Goal: Task Accomplishment & Management: Manage account settings

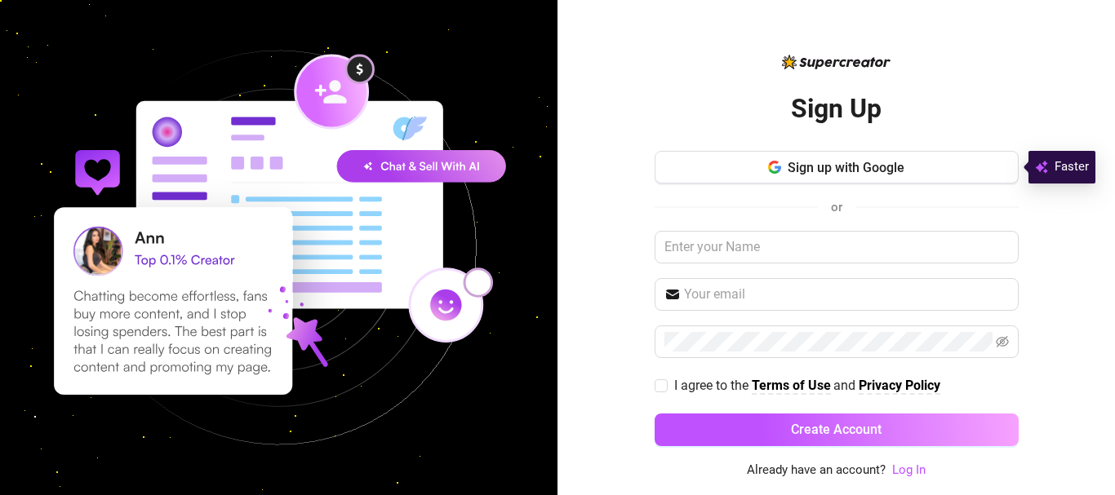
click at [754, 186] on div "Sign up with Google or I agree to the Terms of Use and Privacy Policy Create Ac…" at bounding box center [836, 306] width 364 height 310
click at [756, 184] on button "Sign up with Google" at bounding box center [836, 167] width 364 height 33
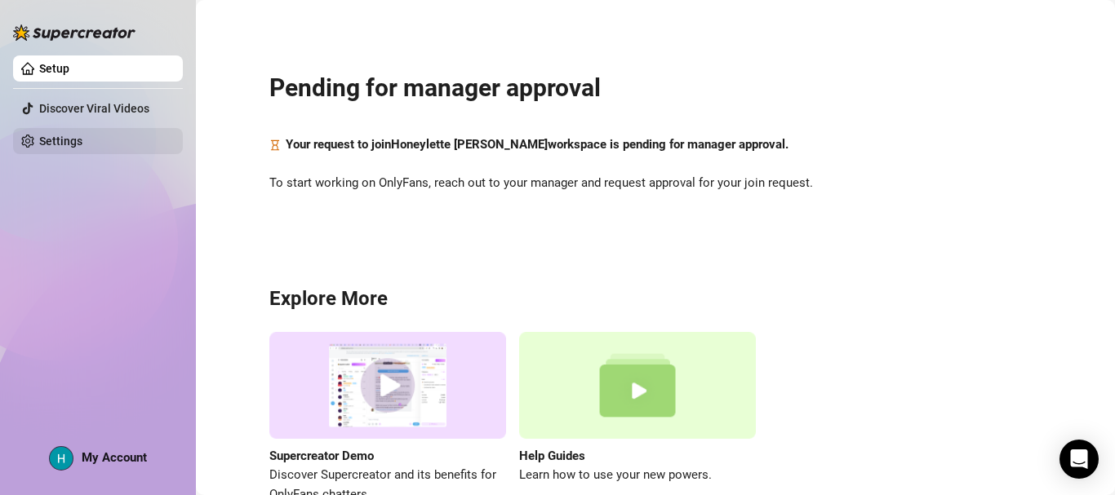
click at [43, 135] on link "Settings" at bounding box center [60, 141] width 43 height 13
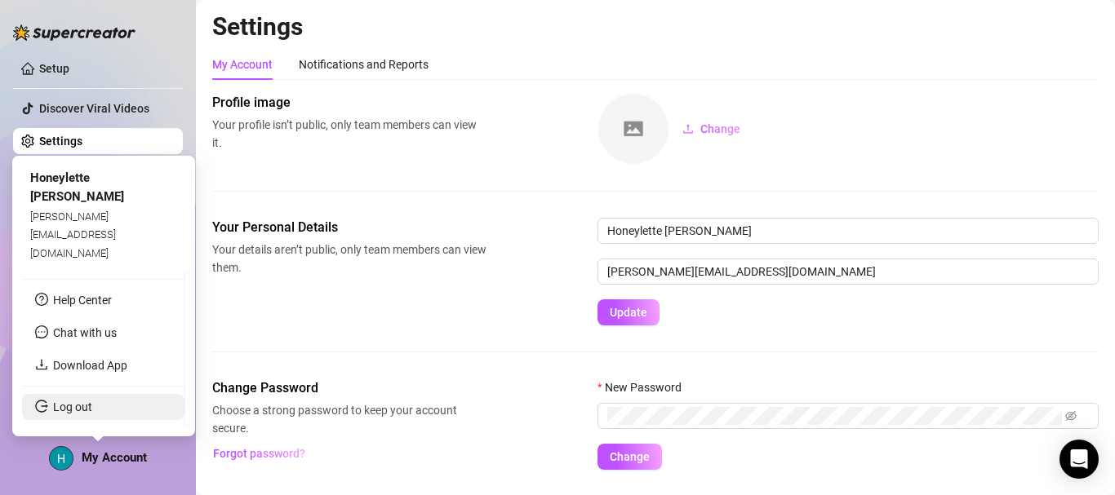
click at [69, 410] on link "Log out" at bounding box center [72, 407] width 39 height 13
